Goal: Navigation & Orientation: Find specific page/section

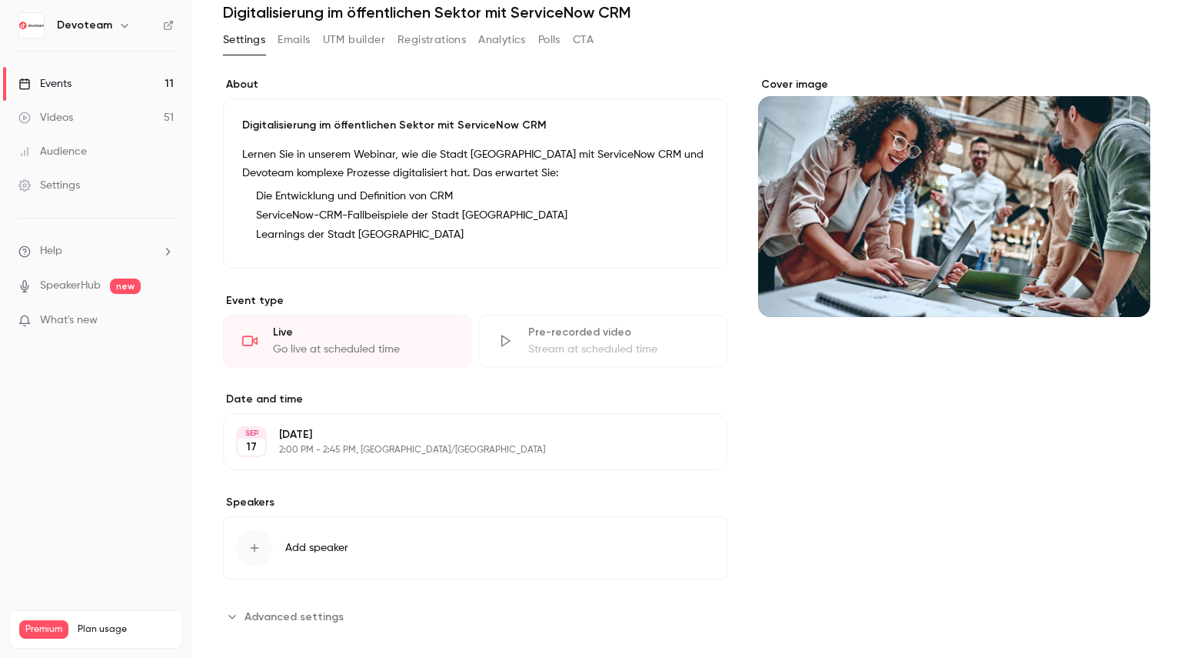
scroll to position [76, 0]
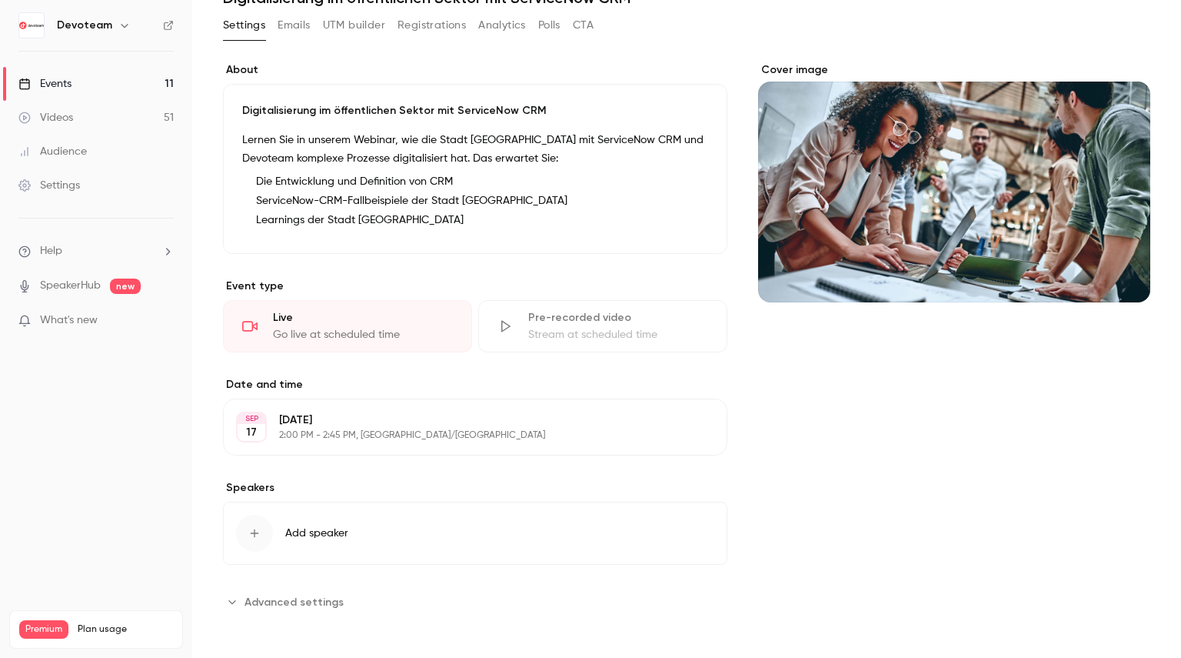
click at [265, 602] on span "Advanced settings" at bounding box center [294, 602] width 99 height 16
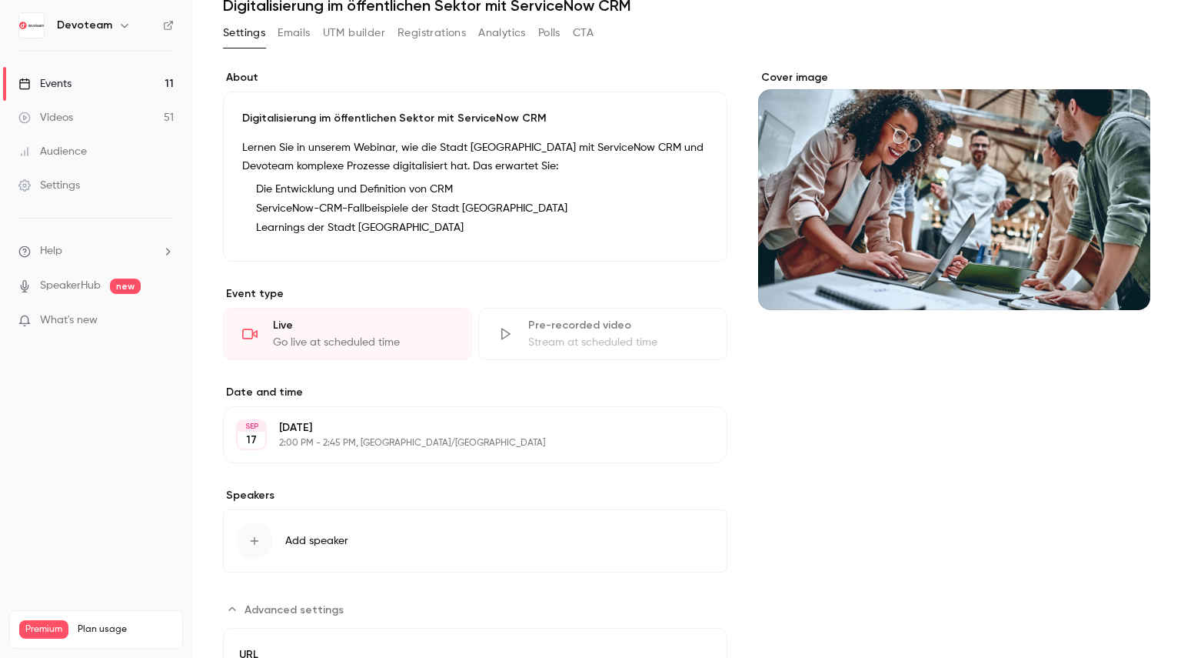
scroll to position [0, 0]
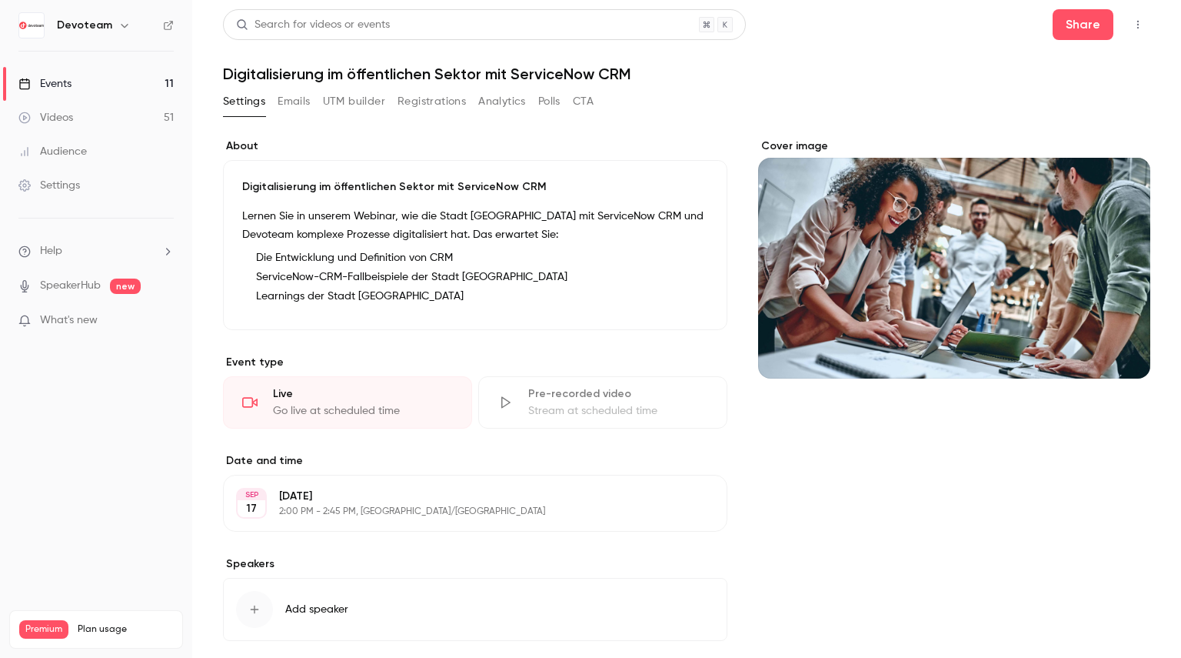
click at [118, 85] on link "Events 11" at bounding box center [96, 84] width 192 height 34
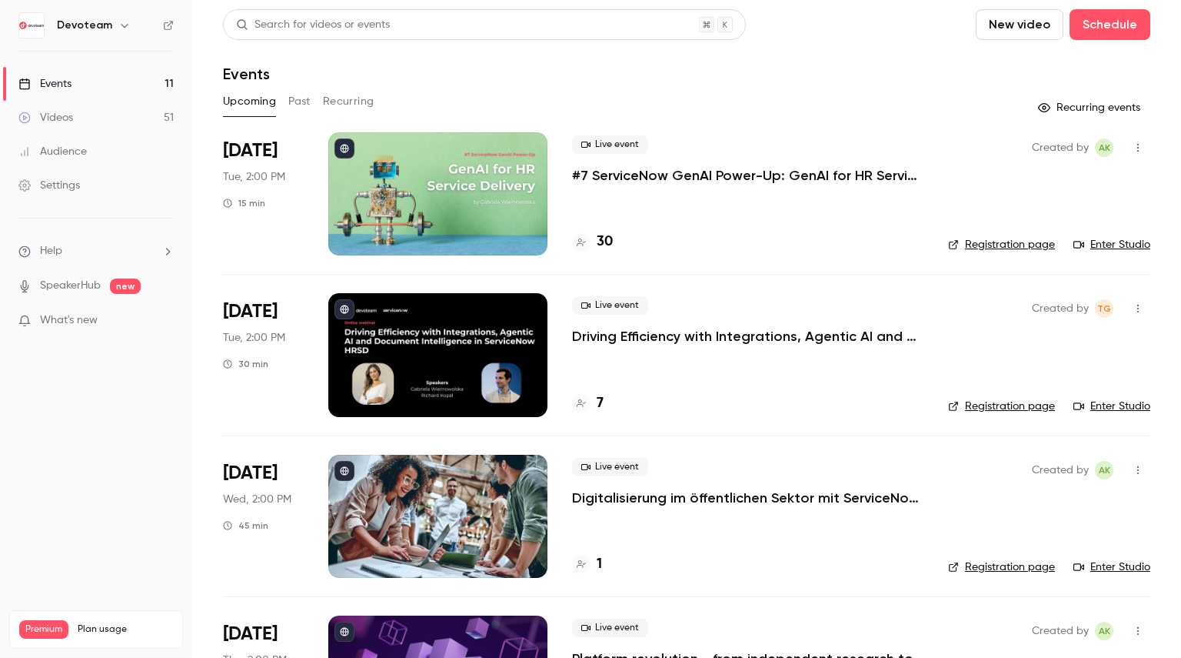
click at [598, 240] on h4 "30" at bounding box center [605, 242] width 16 height 21
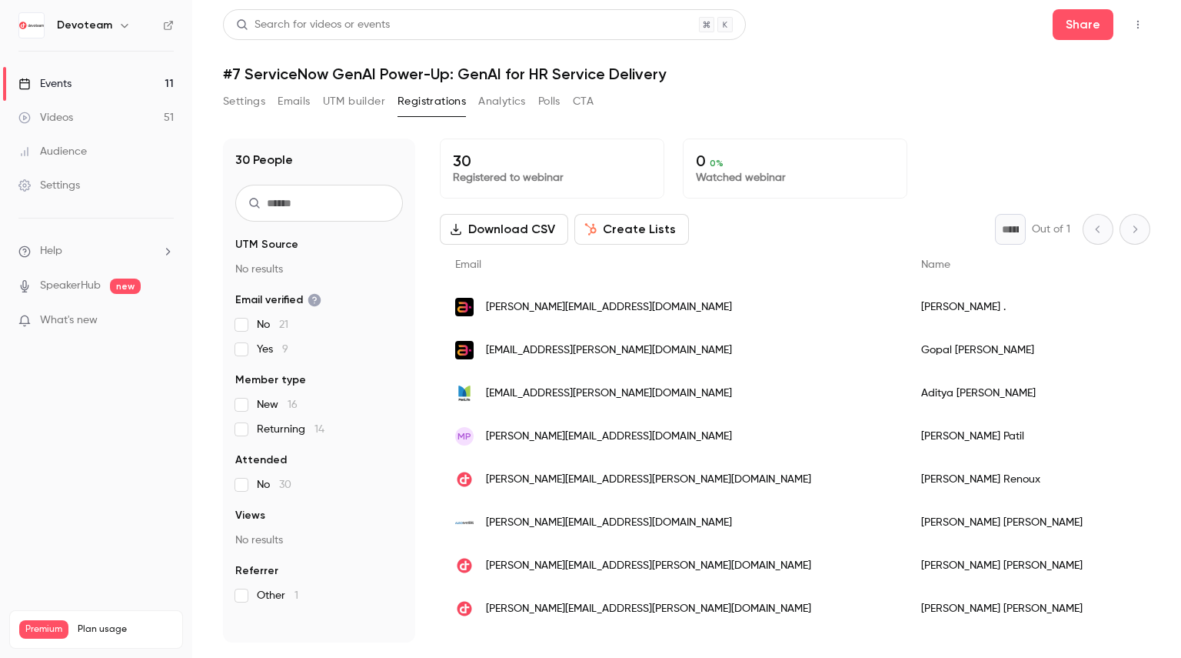
click at [65, 68] on link "Events 11" at bounding box center [96, 84] width 192 height 34
